Goal: Task Accomplishment & Management: Use online tool/utility

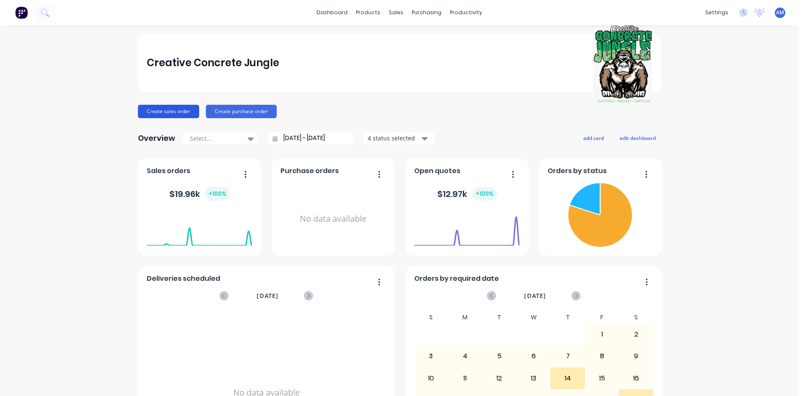
click at [170, 111] on button "Create sales order" at bounding box center [168, 111] width 61 height 13
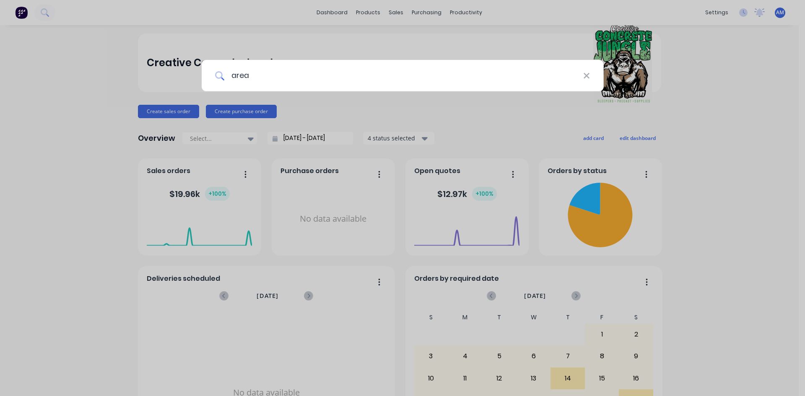
click at [327, 70] on input "area" at bounding box center [403, 75] width 359 height 31
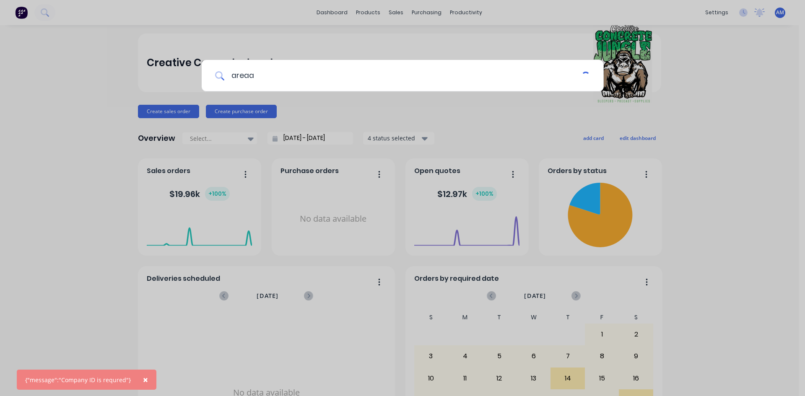
click at [344, 78] on input "areaa" at bounding box center [402, 75] width 357 height 31
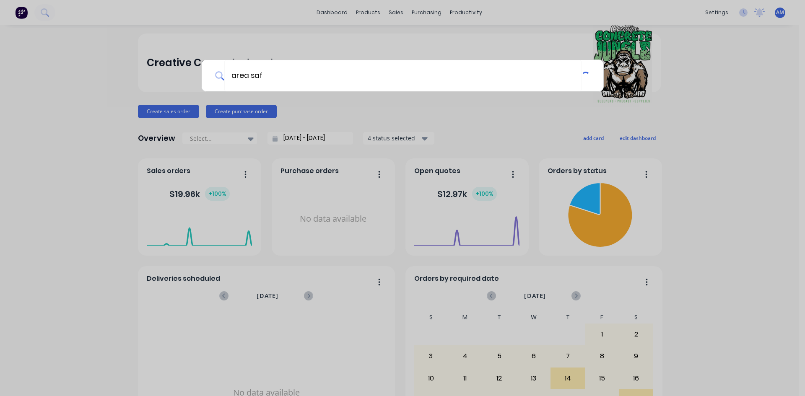
type input "area safe"
click at [446, 64] on input "area safe" at bounding box center [402, 75] width 357 height 31
click at [371, 76] on input "area safe" at bounding box center [402, 75] width 357 height 31
click at [590, 75] on icon at bounding box center [586, 75] width 7 height 9
click at [351, 73] on input at bounding box center [407, 75] width 366 height 31
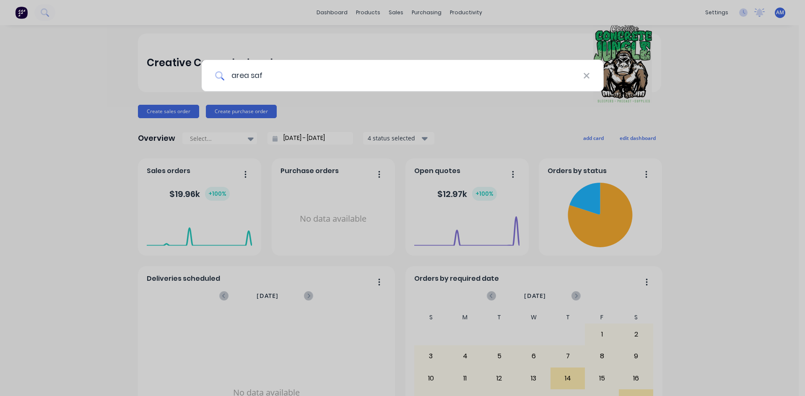
type input "area safe"
